Goal: Information Seeking & Learning: Find specific fact

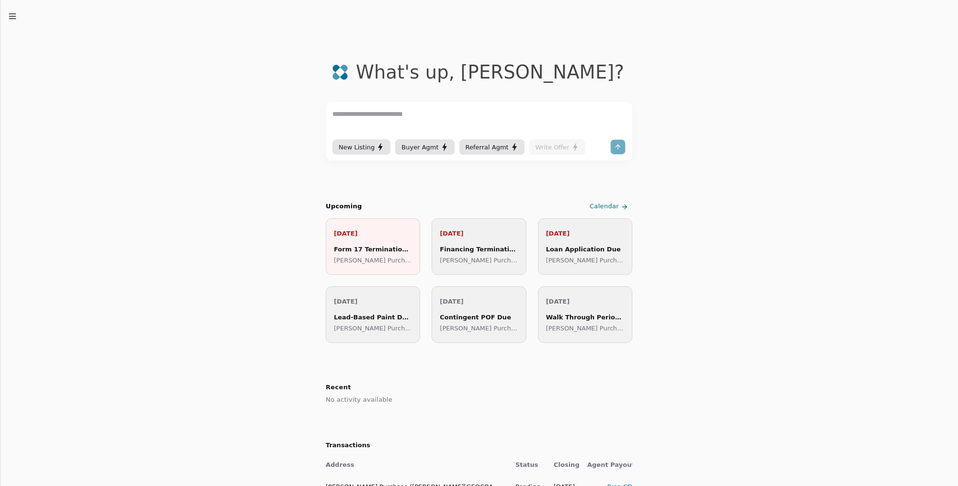
click at [360, 245] on div "Form 17 Termination Expires" at bounding box center [373, 249] width 78 height 10
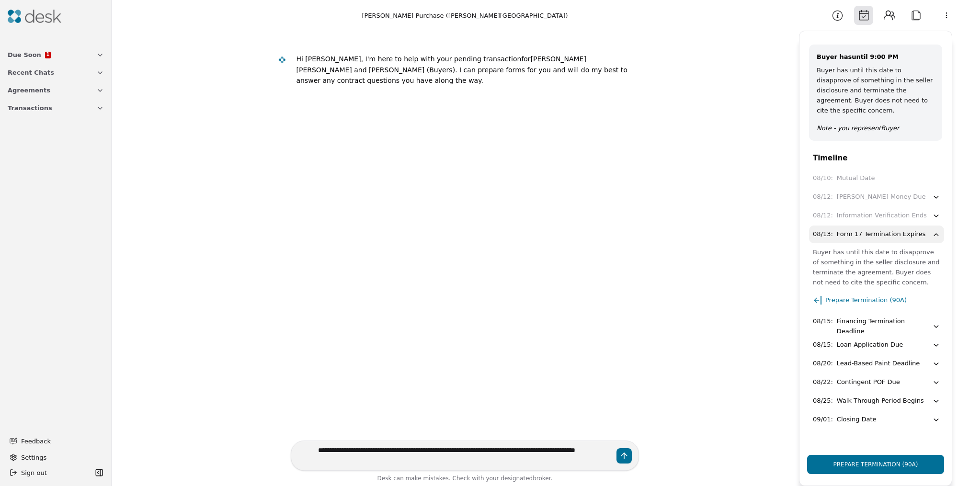
type textarea "**********"
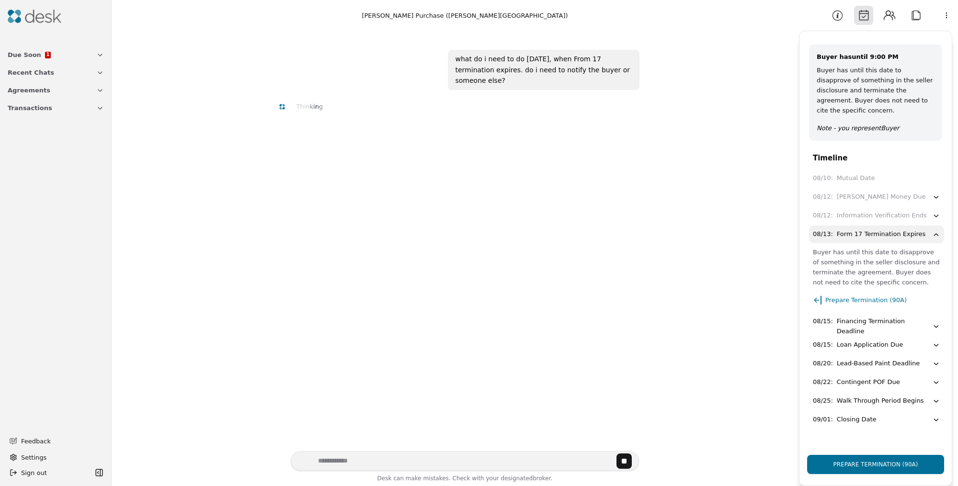
scroll to position [17, 0]
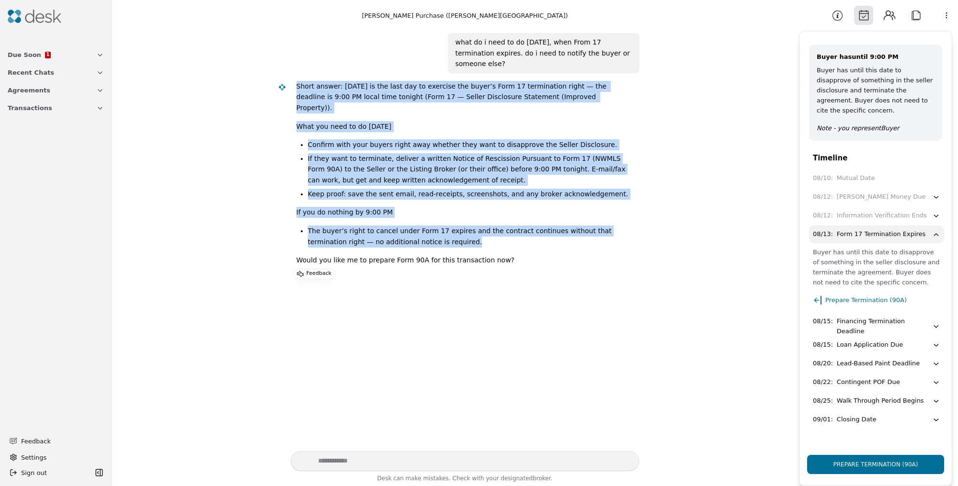
drag, startPoint x: 420, startPoint y: 222, endPoint x: 294, endPoint y: 76, distance: 192.5
click at [296, 81] on div "Short answer: [DATE] is the last day to exercise the buyer’s Form 17 terminatio…" at bounding box center [463, 177] width 335 height 192
copy div "Short answer: [DATE] is the last day to exercise the buyer’s Form 17 terminatio…"
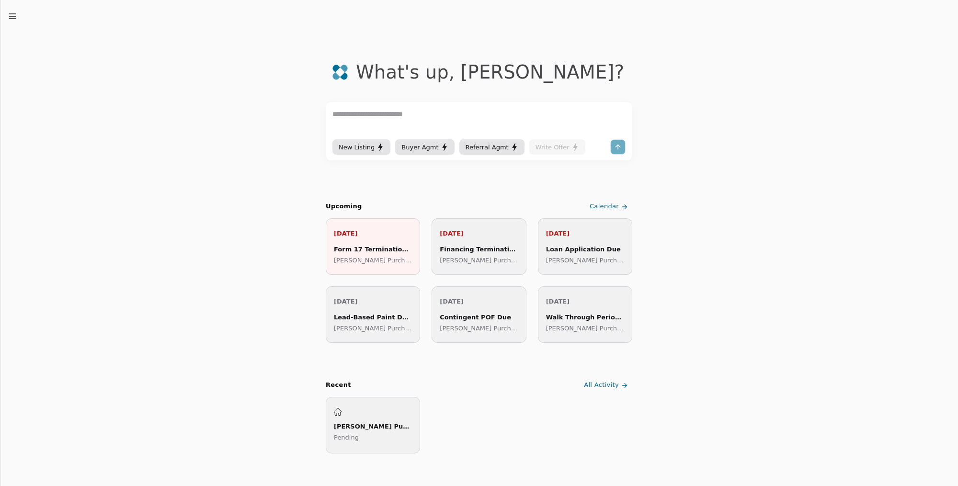
click at [605, 204] on span "Calendar" at bounding box center [603, 207] width 29 height 10
